Goal: Task Accomplishment & Management: Complete application form

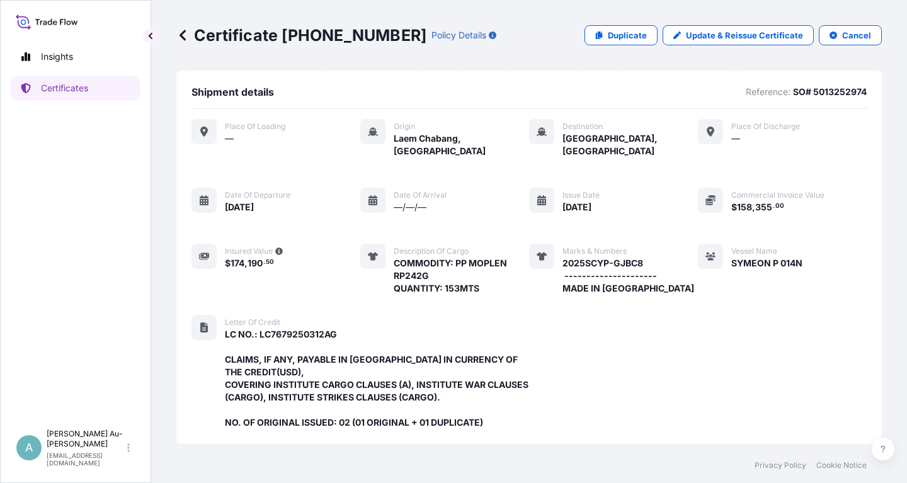
scroll to position [359, 0]
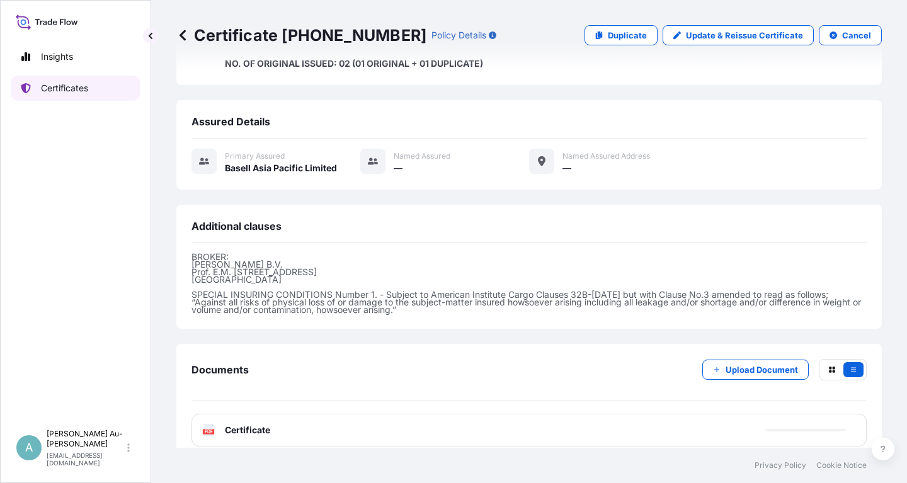
click at [82, 94] on link "Certificates" at bounding box center [76, 88] width 130 height 25
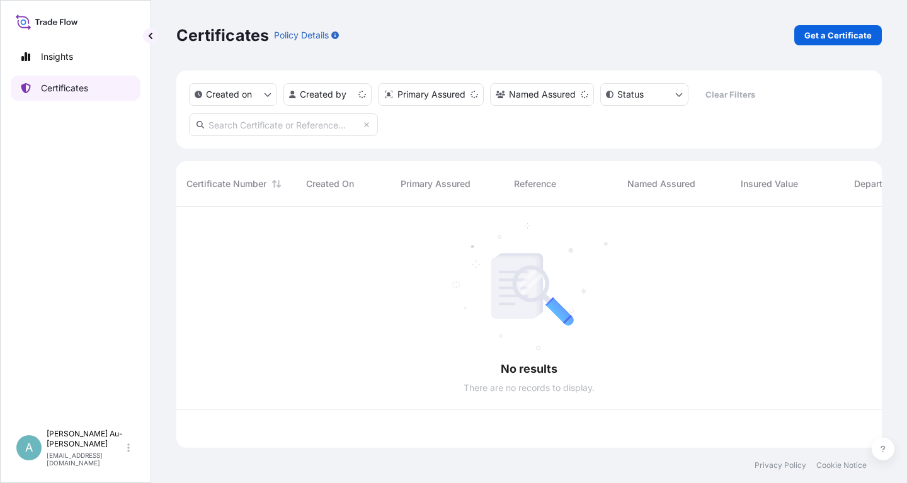
scroll to position [248, 705]
click at [240, 125] on input "text" at bounding box center [283, 124] width 189 height 23
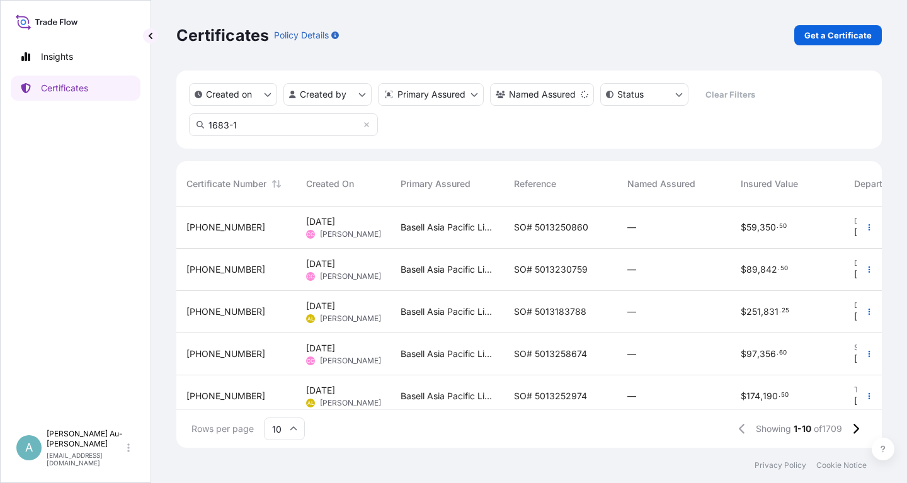
type input "1683-1"
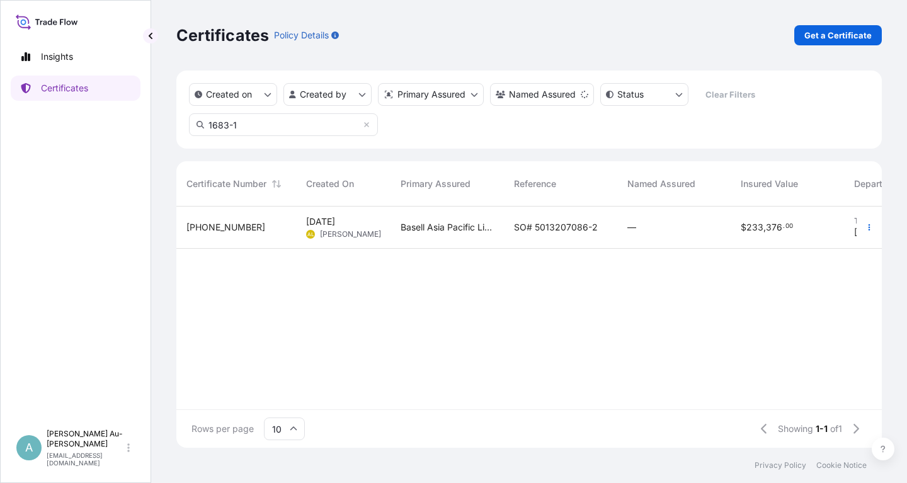
click at [536, 230] on span "SO# 5013207086-2" at bounding box center [556, 227] width 84 height 13
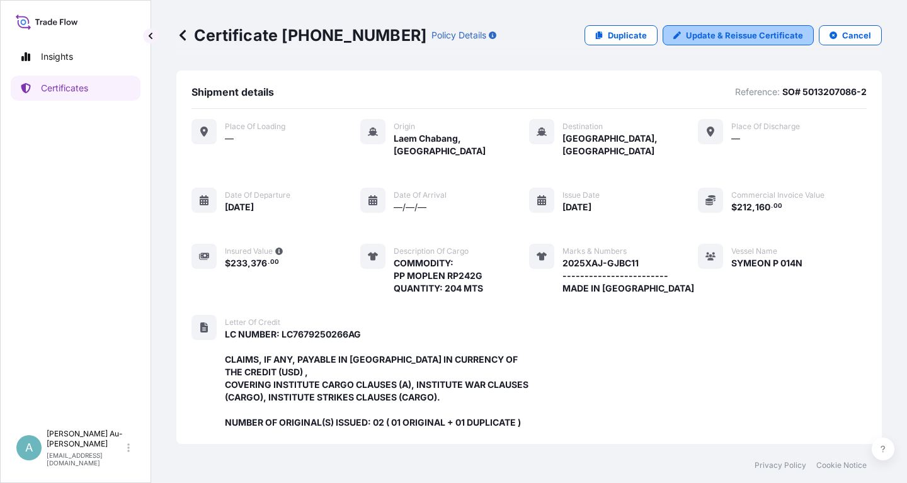
click at [753, 39] on p "Update & Reissue Certificate" at bounding box center [744, 35] width 117 height 13
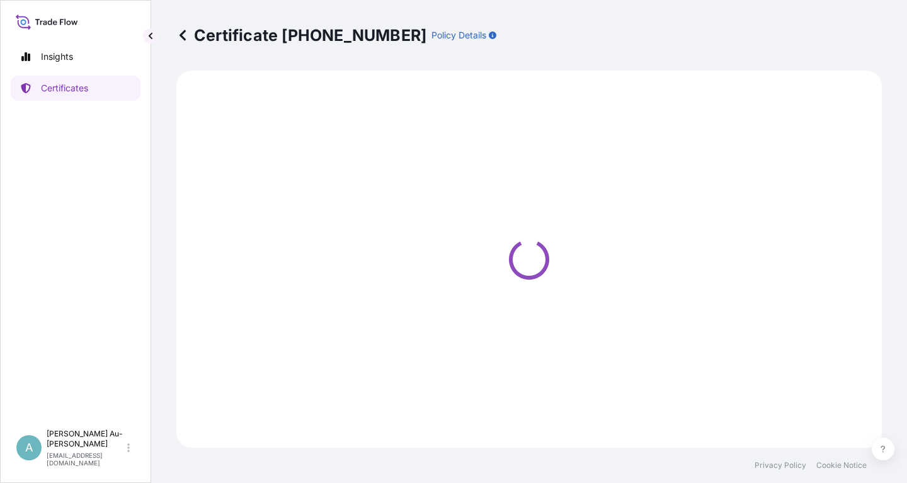
select select "Sea"
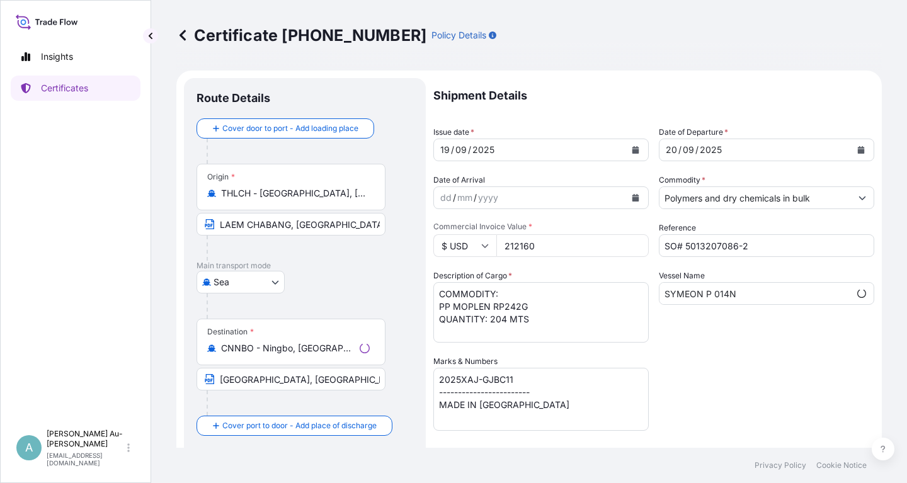
select select "32034"
click at [636, 151] on icon "Calendar" at bounding box center [635, 150] width 7 height 8
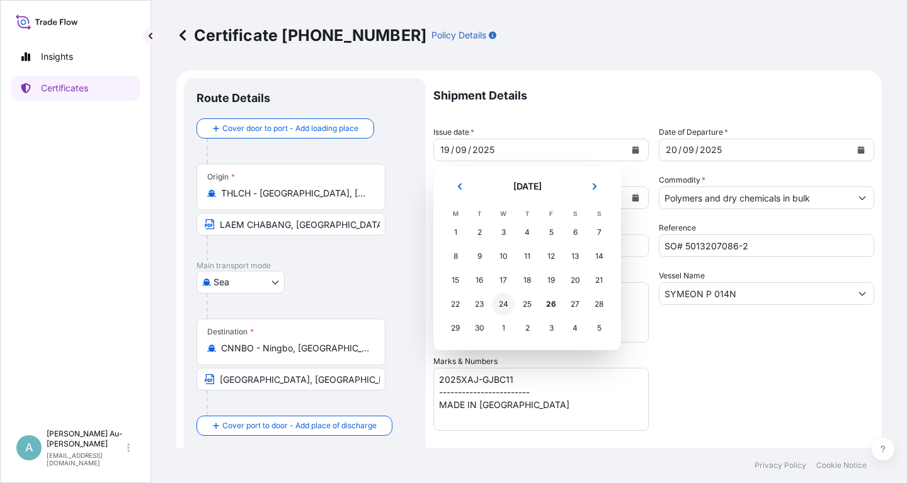
click at [505, 302] on div "24" at bounding box center [503, 304] width 23 height 23
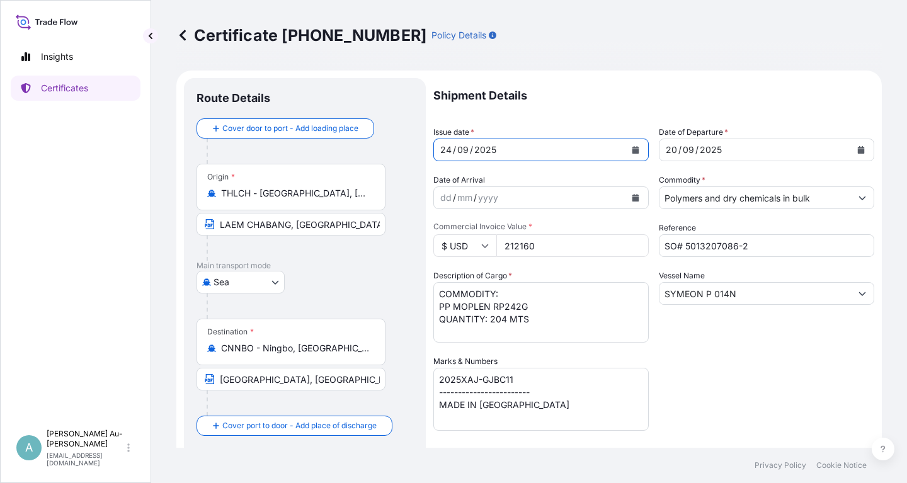
click at [857, 146] on icon "Calendar" at bounding box center [861, 150] width 8 height 8
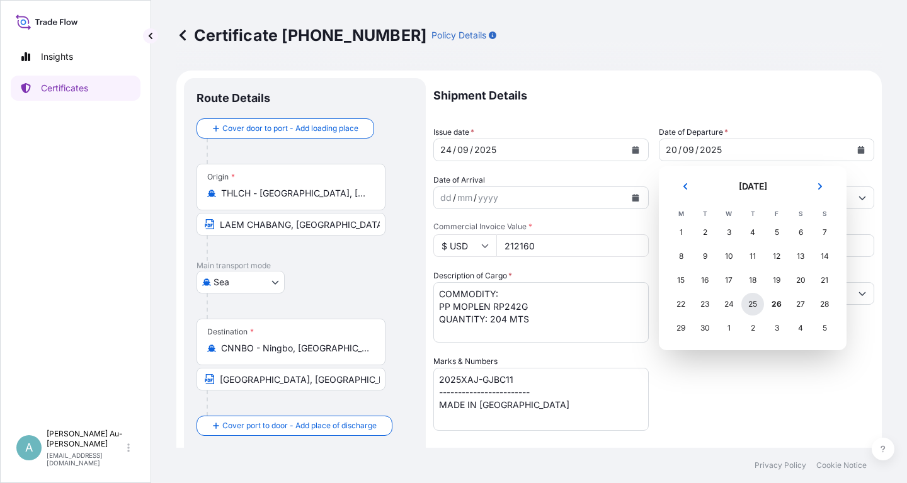
click at [754, 307] on div "25" at bounding box center [752, 304] width 23 height 23
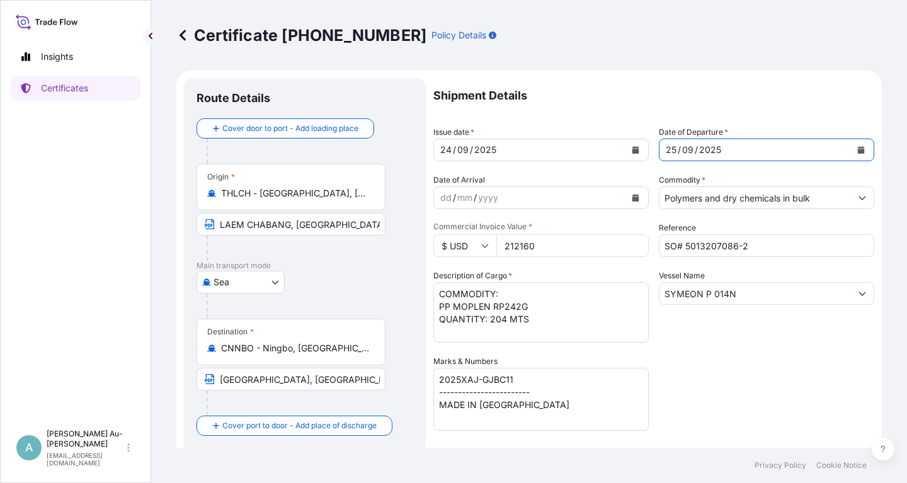
click at [771, 367] on div "Shipment Details Issue date * [DATE] Date of Departure * [DATE] Date of Arrival…" at bounding box center [653, 402] width 441 height 648
click at [801, 374] on div "Shipment Details Issue date * [DATE] Date of Departure * [DATE] Date of Arrival…" at bounding box center [653, 402] width 441 height 648
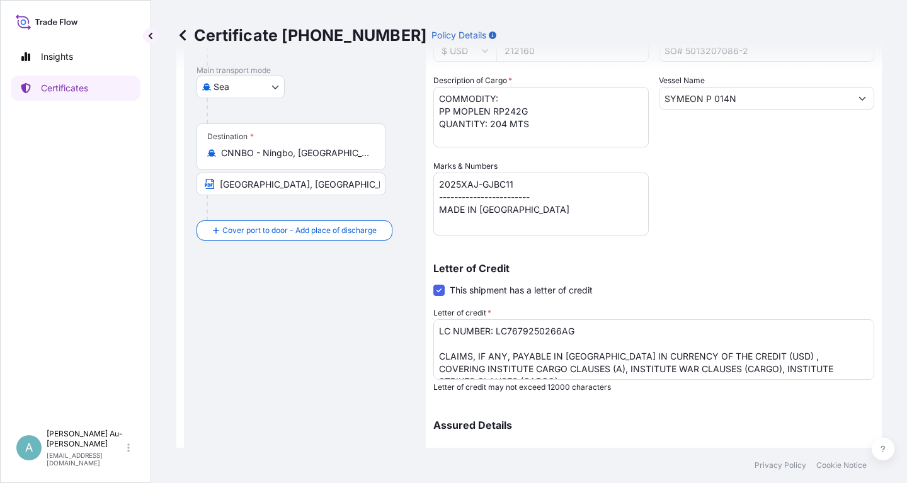
scroll to position [162, 0]
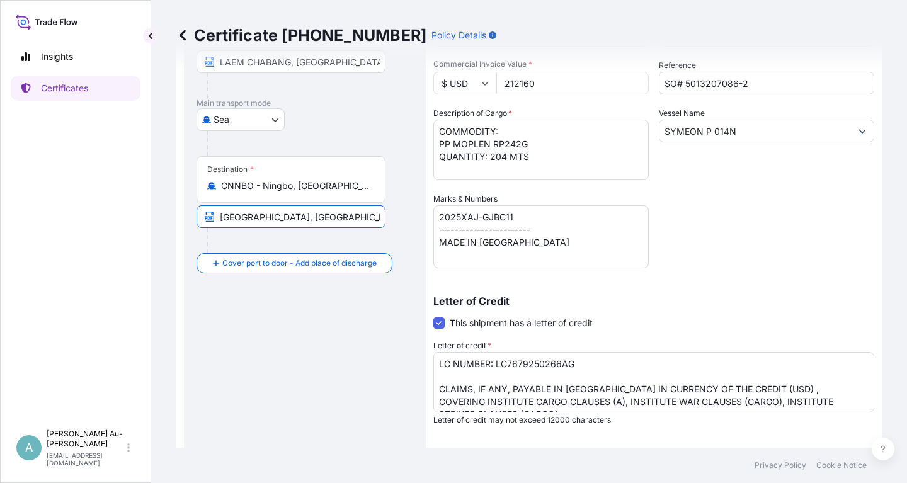
click at [256, 215] on input "[GEOGRAPHIC_DATA], [GEOGRAPHIC_DATA]" at bounding box center [290, 216] width 189 height 23
type input "NINGBO, [GEOGRAPHIC_DATA]"
click at [736, 228] on div "Shipment Details Issue date * [DATE] Date of Departure * [DATE] Date of Arrival…" at bounding box center [653, 240] width 441 height 648
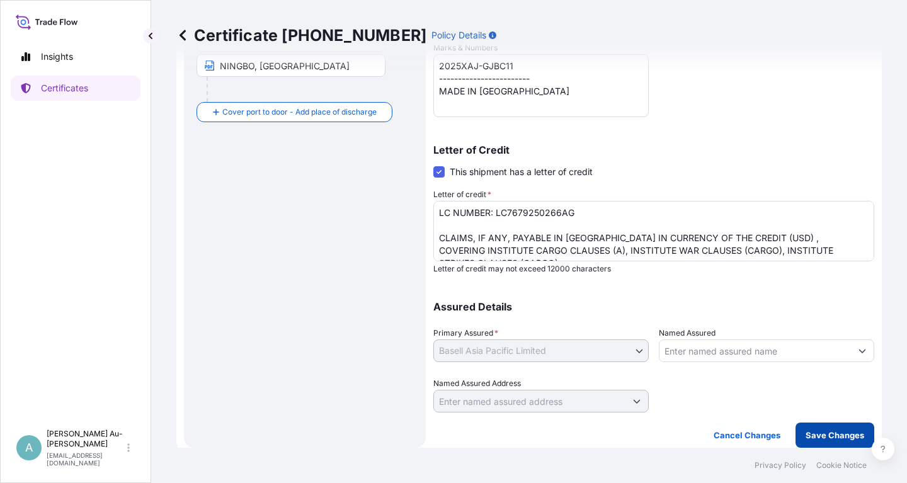
click at [837, 439] on p "Save Changes" at bounding box center [834, 435] width 59 height 13
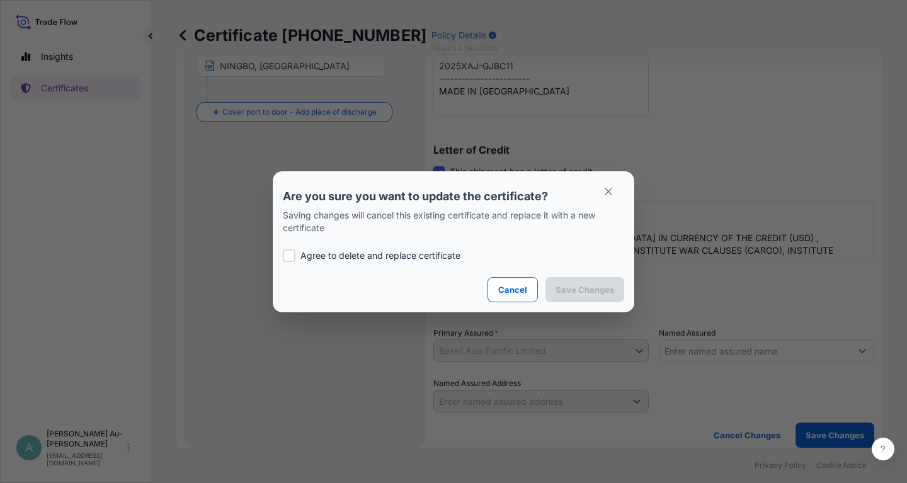
click at [322, 256] on p "Agree to delete and replace certificate" at bounding box center [380, 255] width 160 height 13
checkbox input "true"
click at [584, 281] on button "Save Changes" at bounding box center [584, 289] width 79 height 25
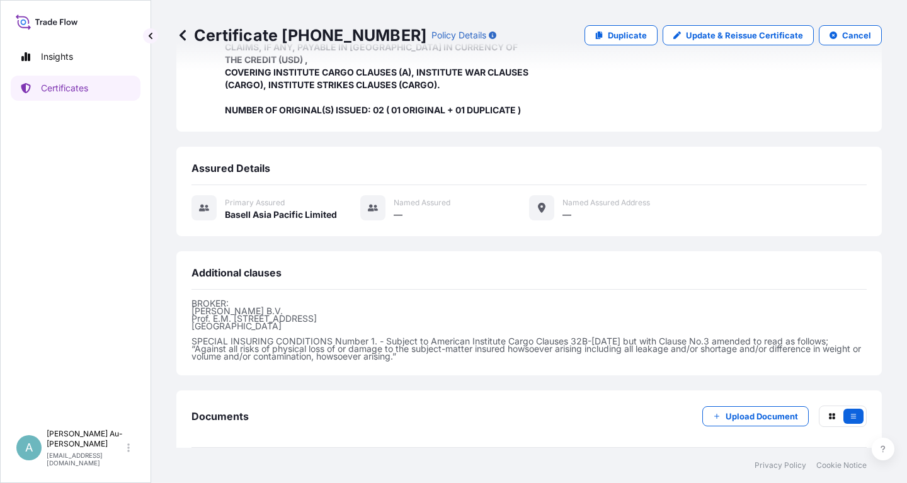
scroll to position [359, 0]
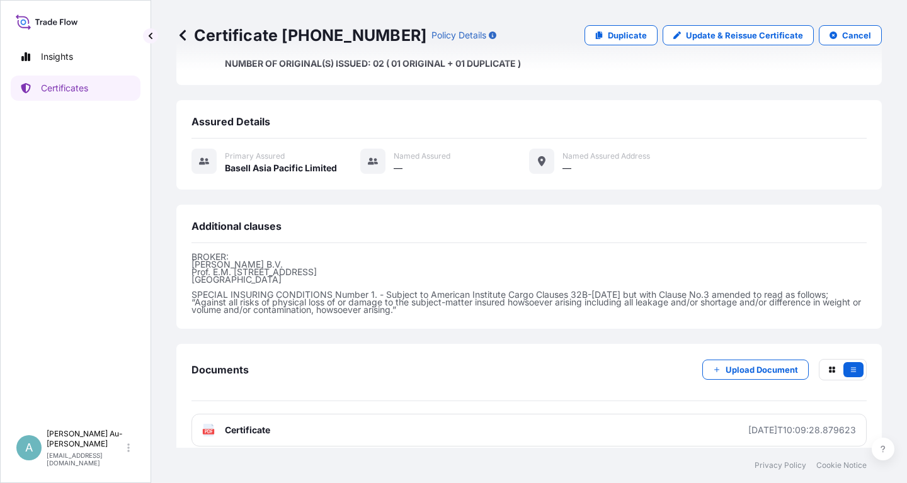
click at [386, 414] on link "PDF Certificate [DATE]T10:09:28.879623" at bounding box center [528, 430] width 675 height 33
